Goal: Information Seeking & Learning: Learn about a topic

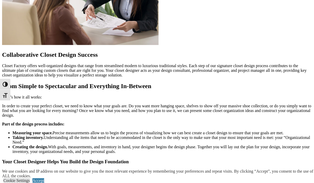
scroll to position [582, 0]
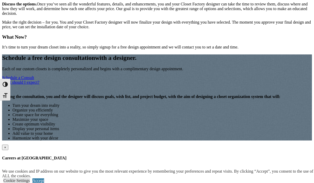
scroll to position [720, 0]
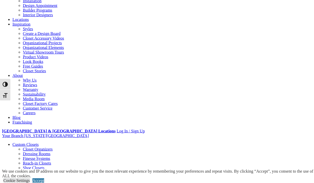
scroll to position [60, 0]
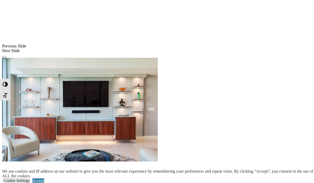
scroll to position [423, 0]
